Goal: Task Accomplishment & Management: Manage account settings

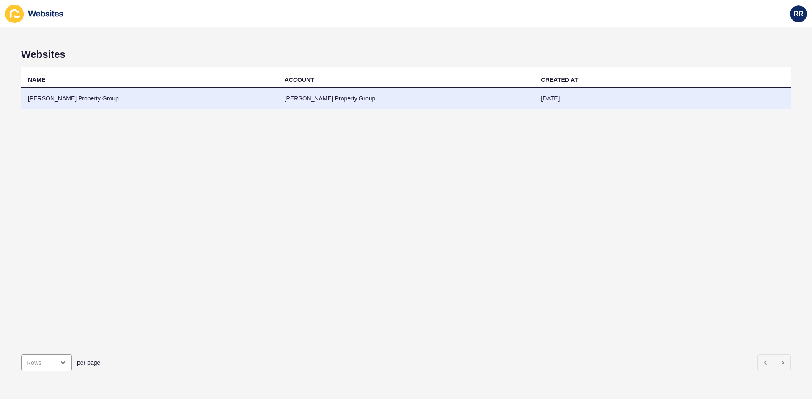
click at [72, 101] on td "[PERSON_NAME] Property Group" at bounding box center [149, 98] width 257 height 21
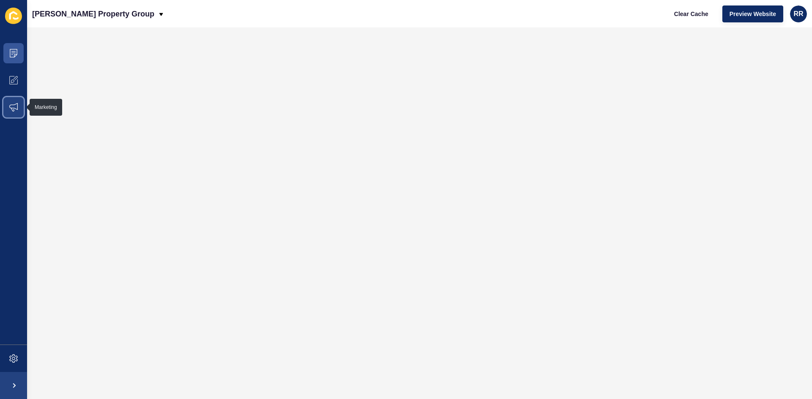
click at [8, 101] on span at bounding box center [13, 107] width 27 height 27
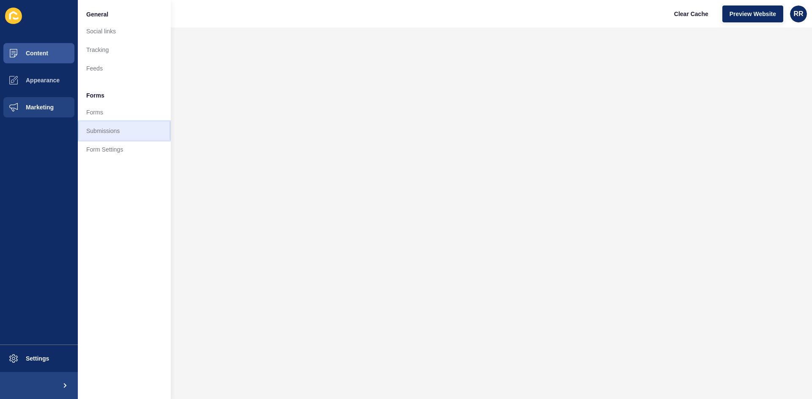
click at [111, 133] on link "Submissions" at bounding box center [124, 131] width 93 height 19
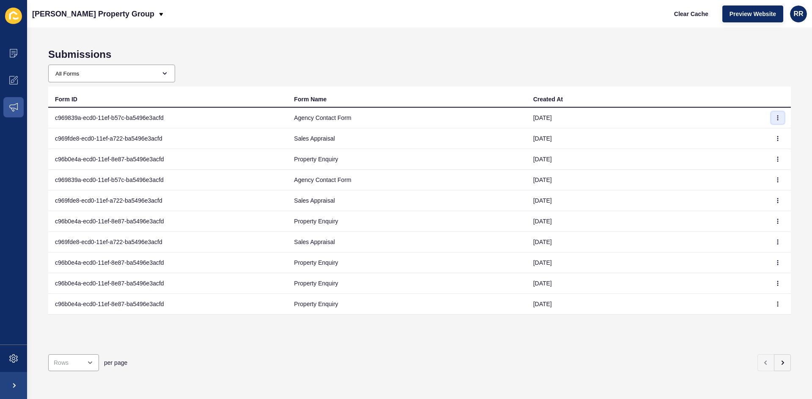
click at [777, 118] on icon "button" at bounding box center [777, 118] width 0 height 4
click at [764, 131] on link "View" at bounding box center [747, 135] width 59 height 19
